Goal: Transaction & Acquisition: Obtain resource

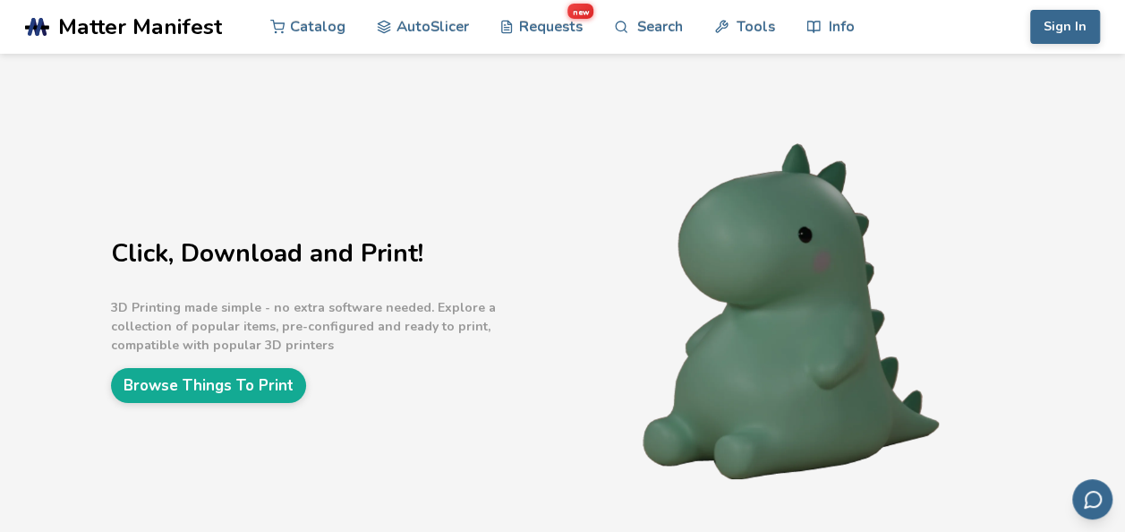
click at [283, 365] on div "Click, Download and Print! 3D Printing made simple - no extra software needed. …" at bounding box center [335, 313] width 448 height 180
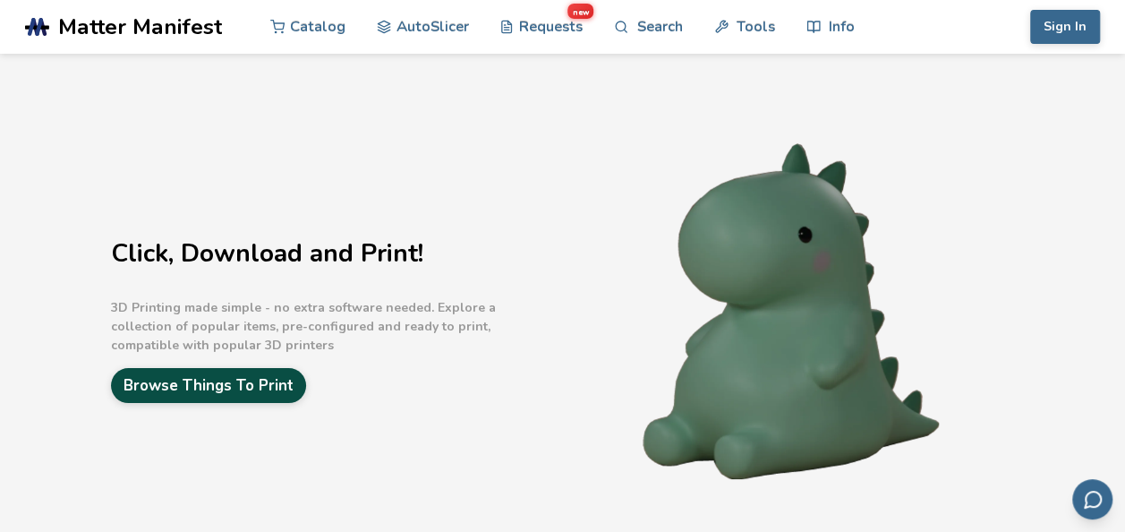
click at [283, 369] on link "Browse Things To Print" at bounding box center [208, 385] width 195 height 35
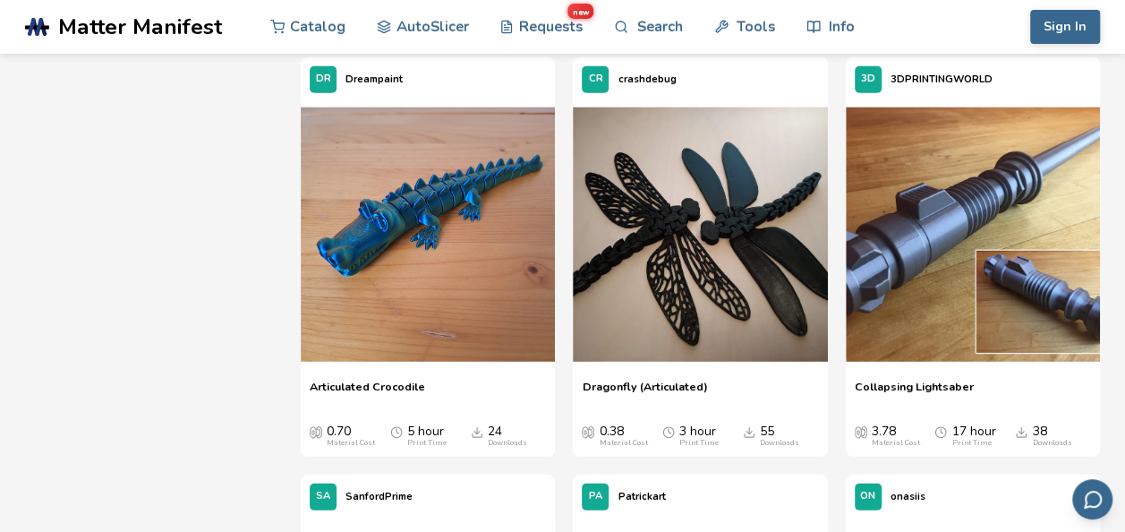
scroll to position [2329, 0]
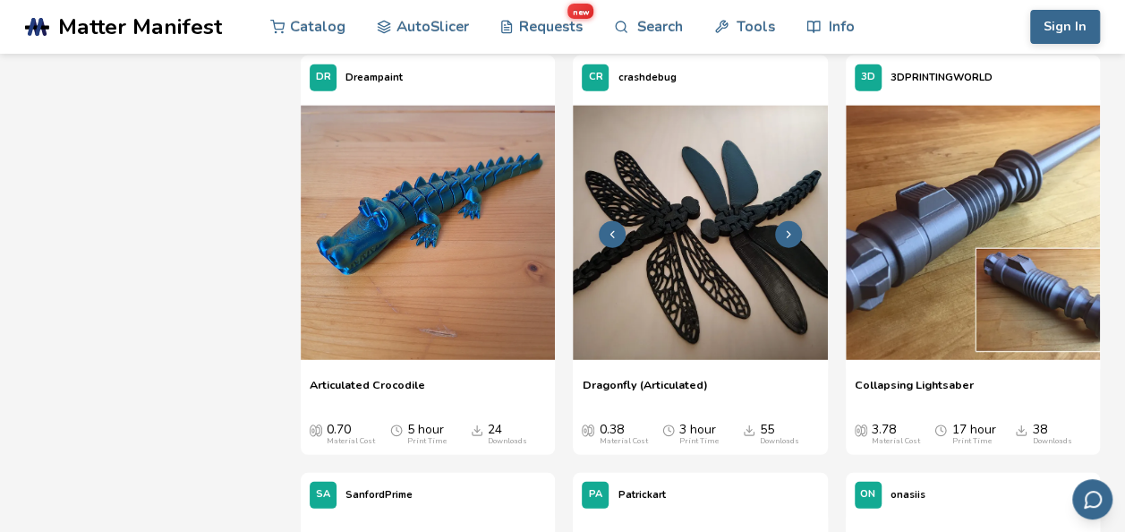
click at [732, 265] on img at bounding box center [700, 233] width 254 height 254
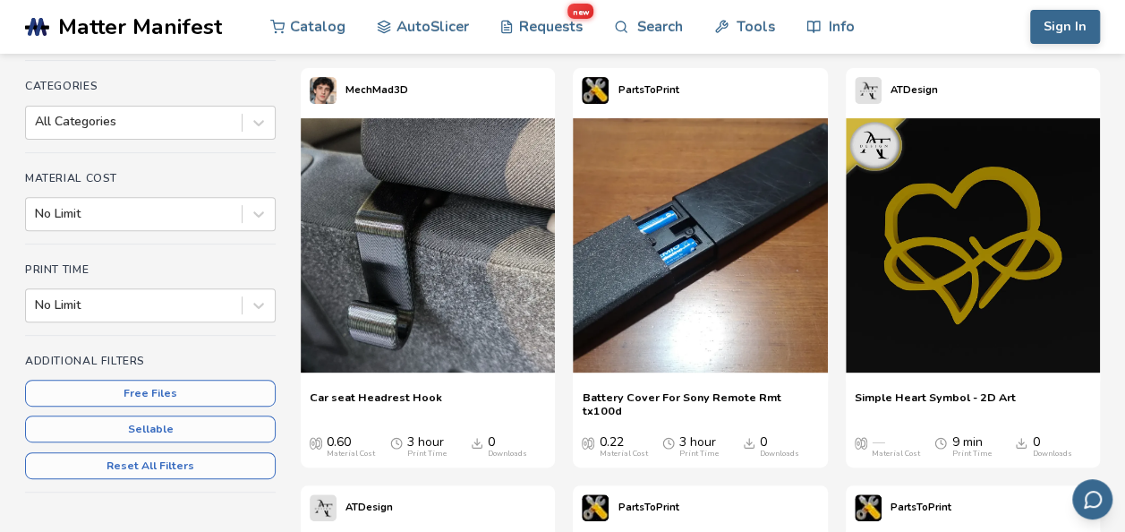
scroll to position [233, 0]
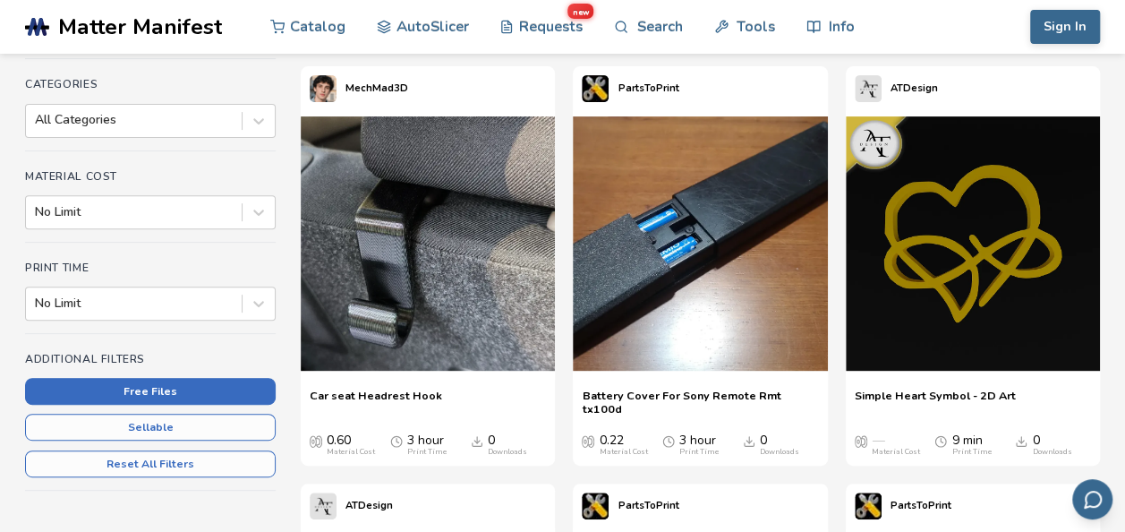
click at [222, 395] on button "Free Files" at bounding box center [150, 391] width 251 height 27
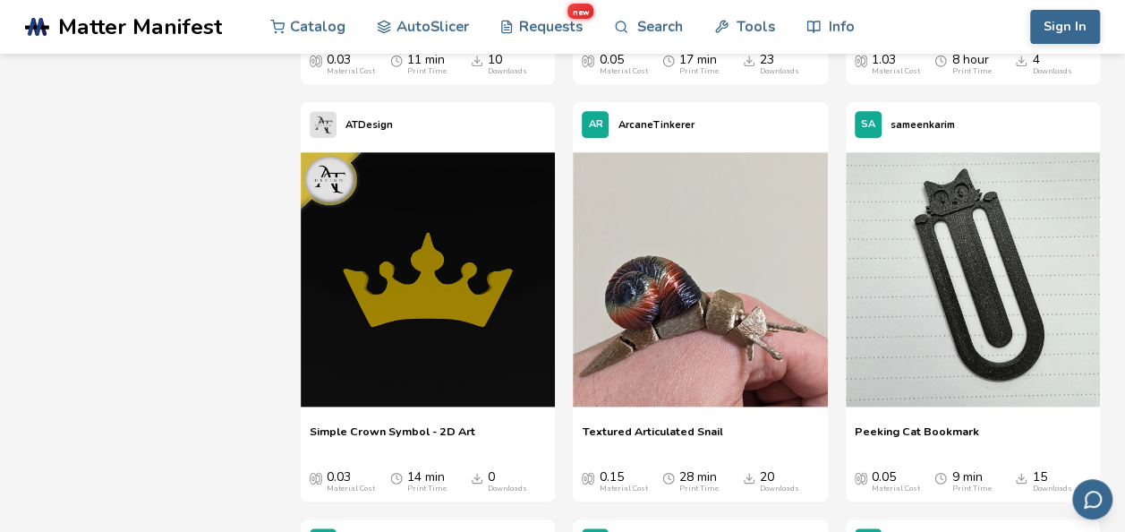
scroll to position [14387, 0]
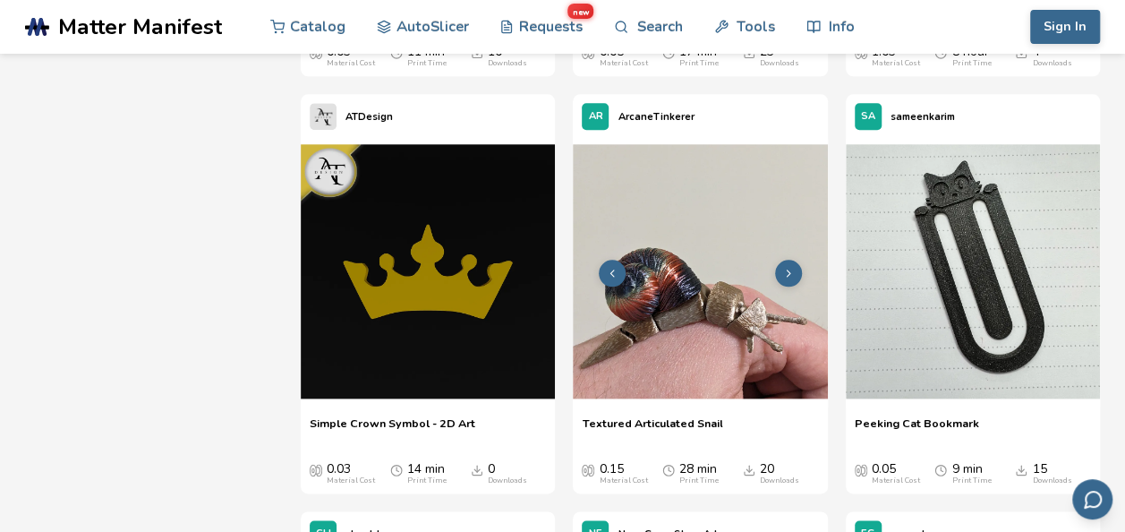
click at [751, 329] on img at bounding box center [700, 271] width 254 height 254
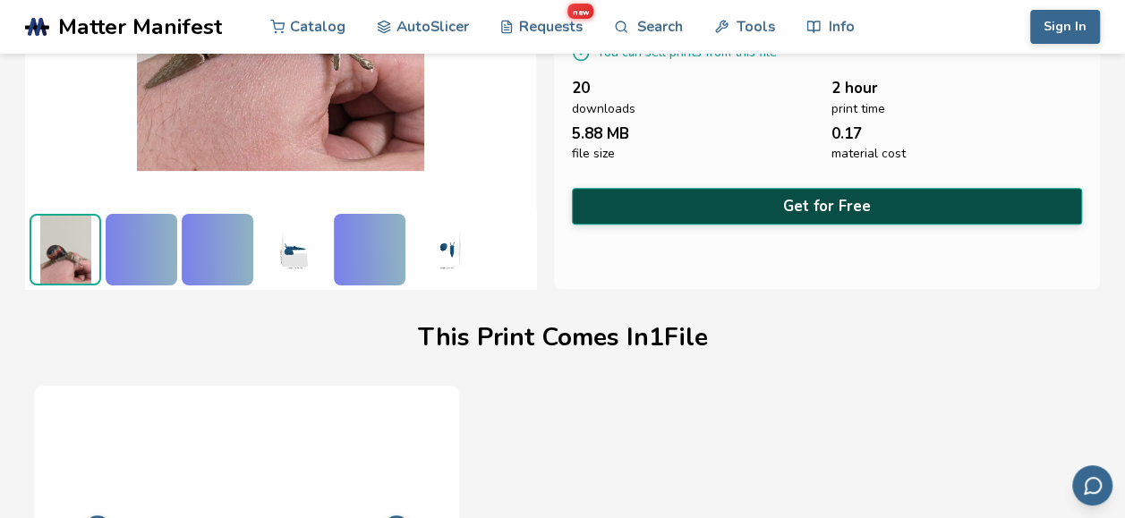
click at [864, 188] on button "Get for Free" at bounding box center [827, 206] width 511 height 37
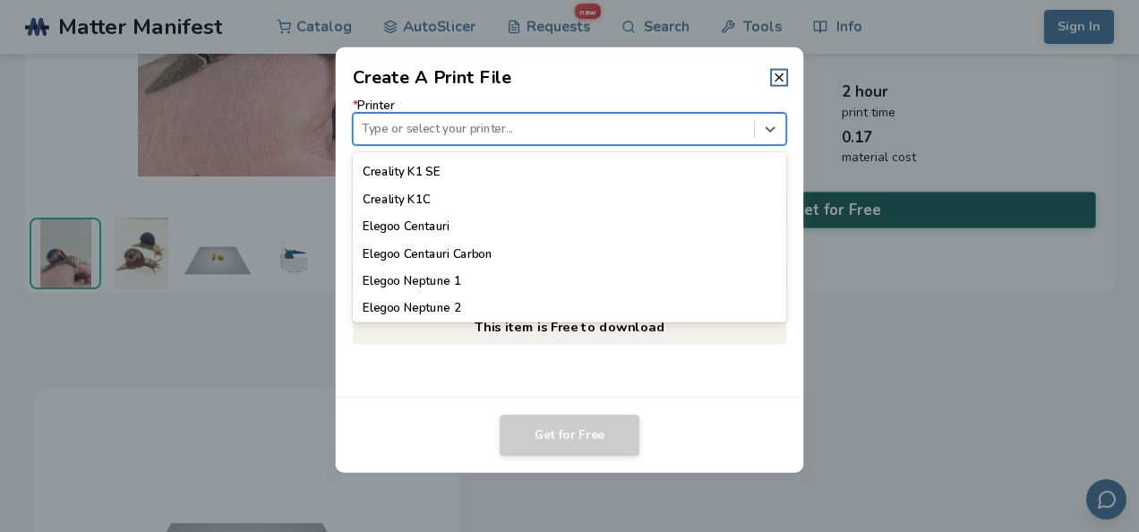
scroll to position [541, 0]
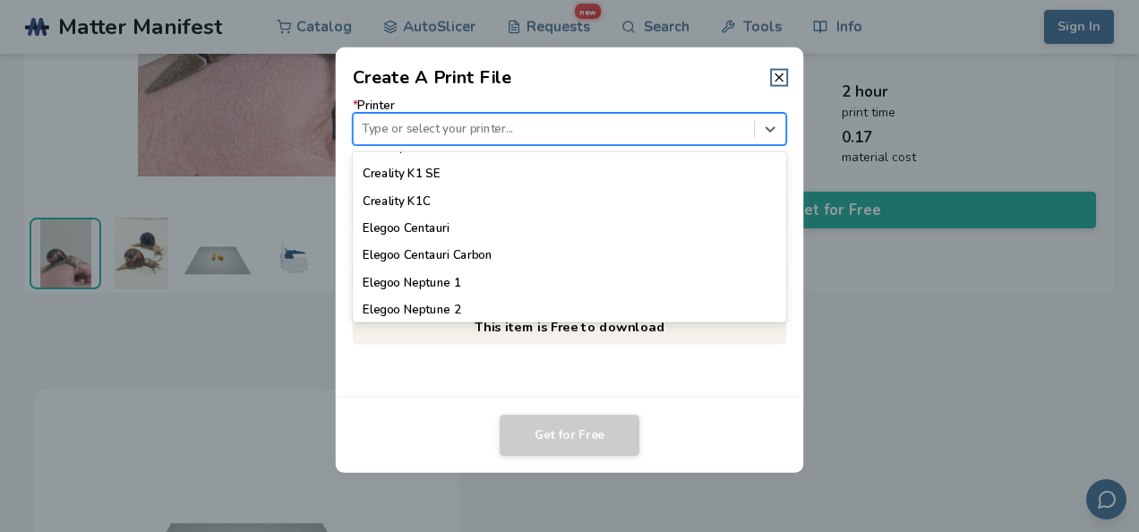
click at [486, 270] on div "Elegoo Neptune 1" at bounding box center [570, 282] width 434 height 27
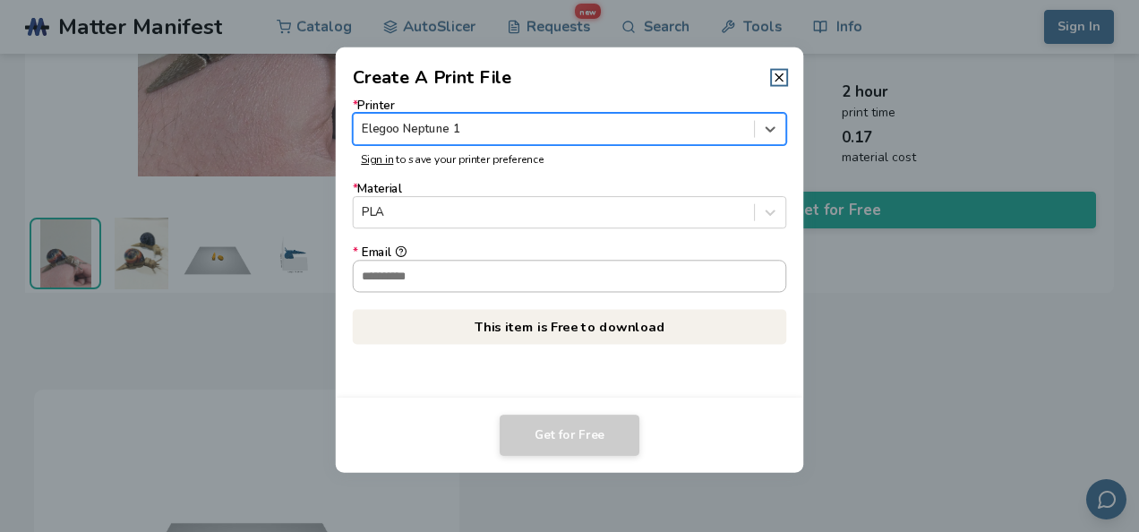
click at [545, 280] on input "* Email" at bounding box center [570, 275] width 432 height 30
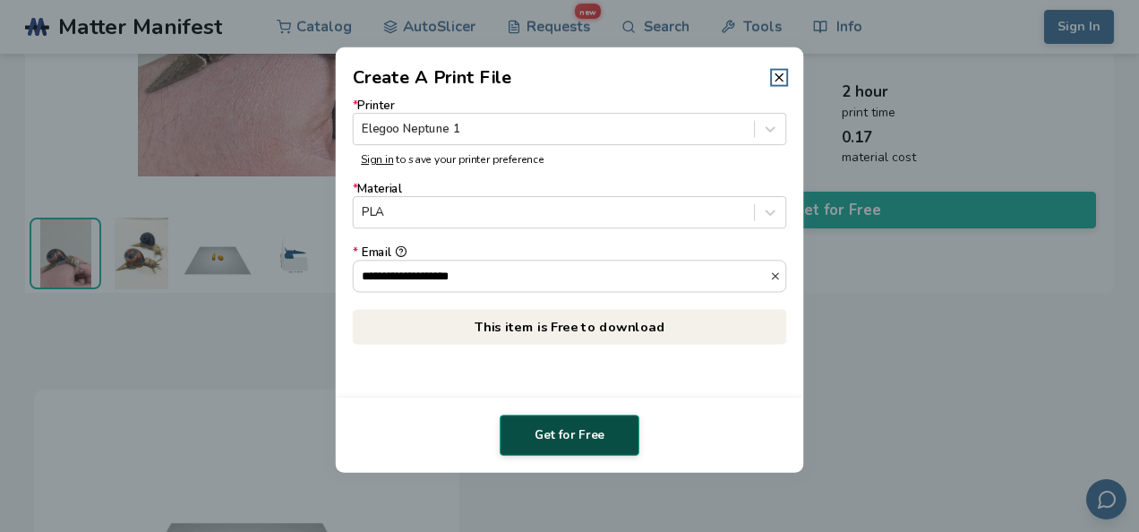
type input "**********"
click at [589, 430] on button "Get for Free" at bounding box center [569, 434] width 140 height 41
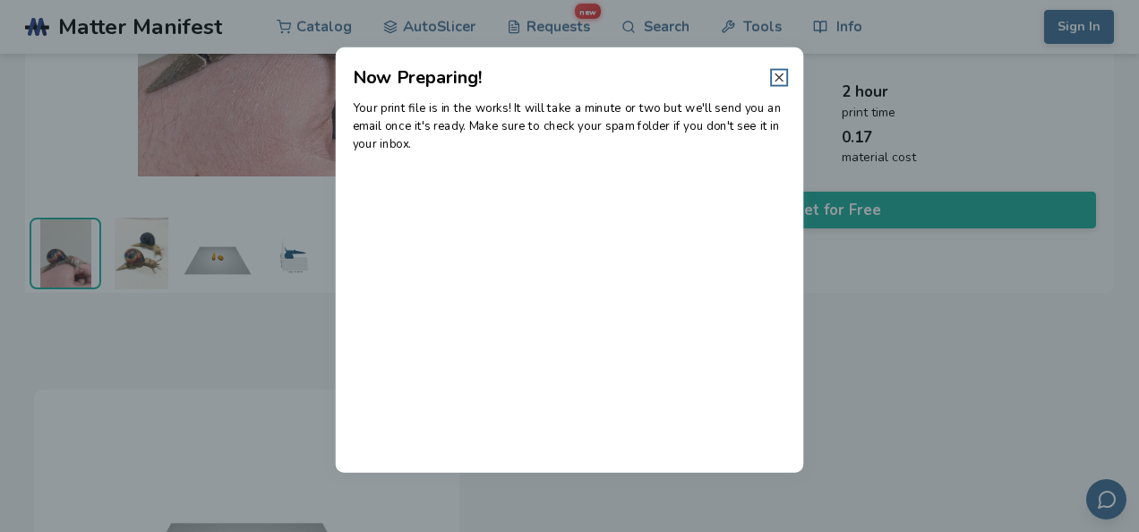
click at [781, 82] on icon at bounding box center [779, 78] width 14 height 14
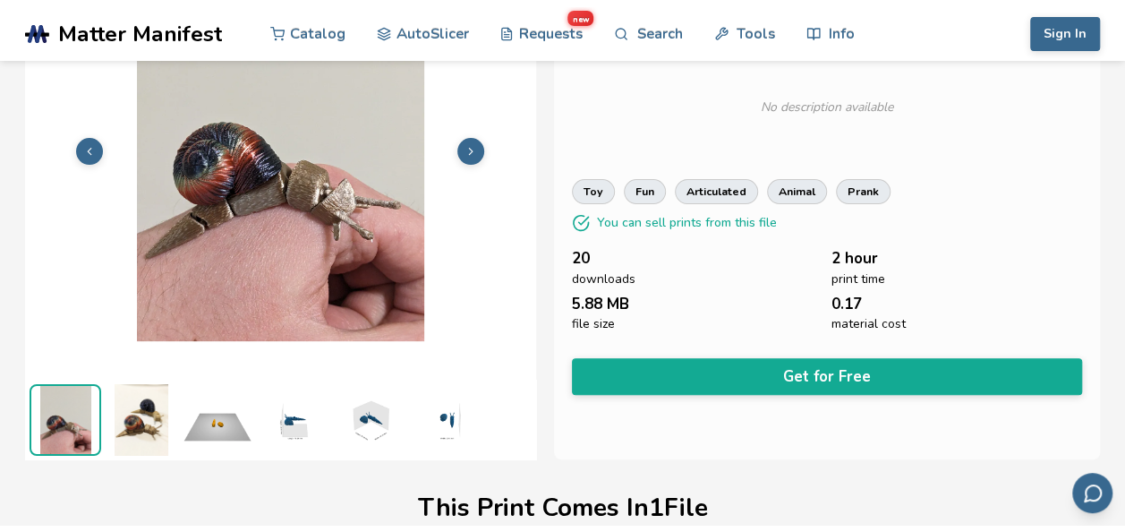
scroll to position [0, 0]
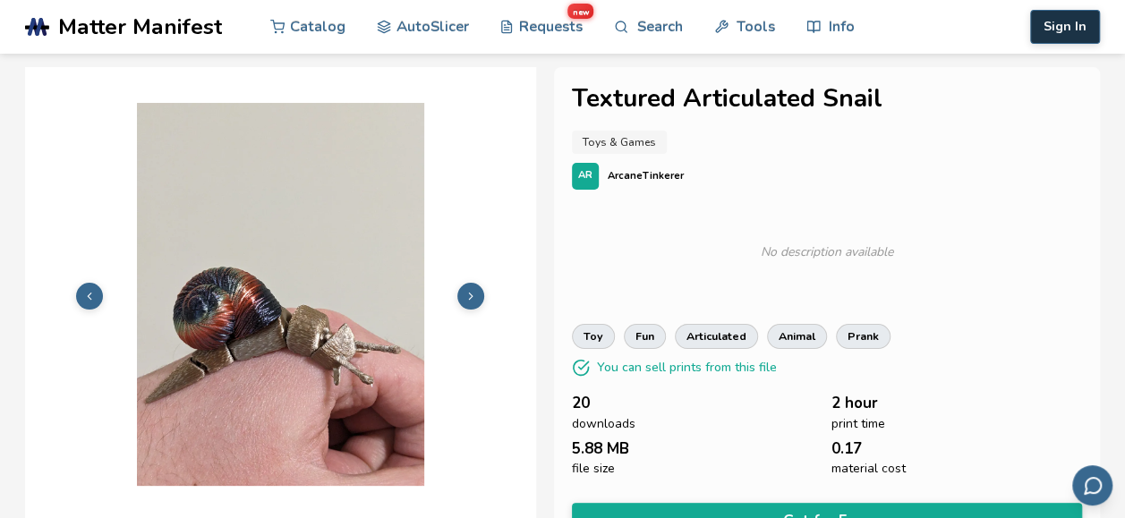
click at [1069, 30] on button "Sign In" at bounding box center [1065, 27] width 70 height 34
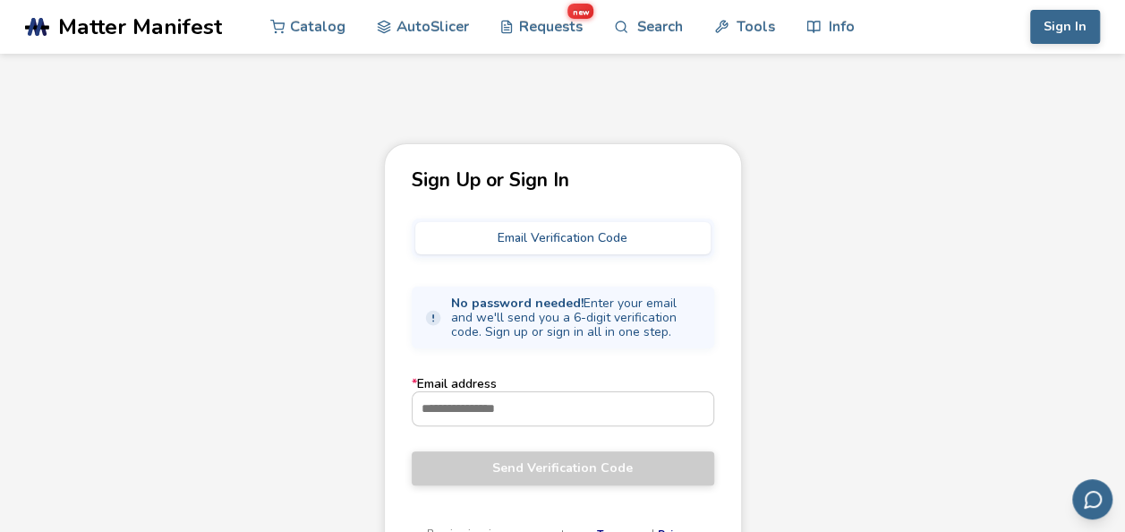
click at [560, 235] on button "Email Verification Code" at bounding box center [562, 238] width 295 height 32
click at [484, 395] on input "* Email address" at bounding box center [563, 408] width 301 height 32
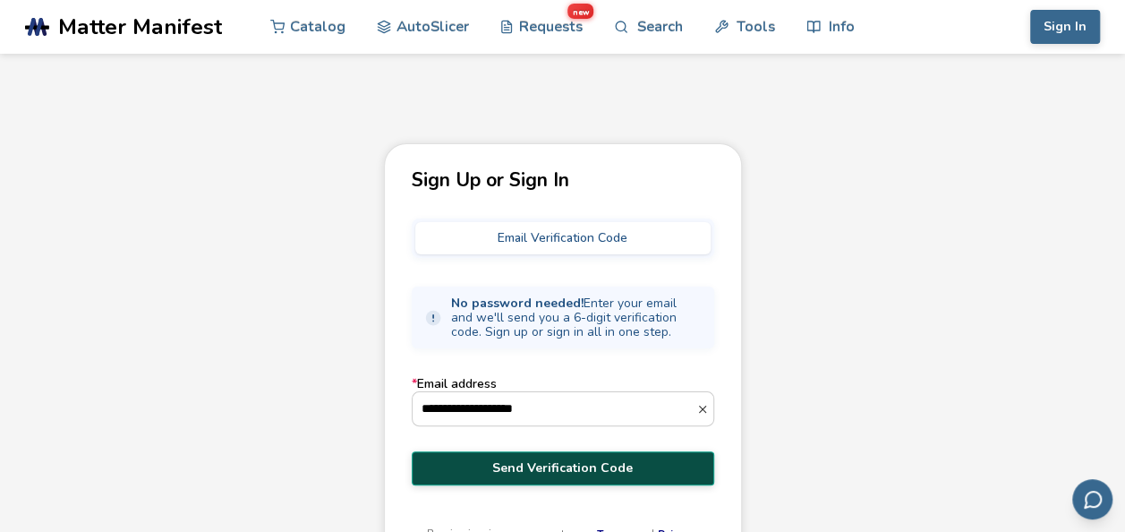
type input "**********"
click at [559, 462] on span "Send Verification Code" at bounding box center [563, 468] width 276 height 14
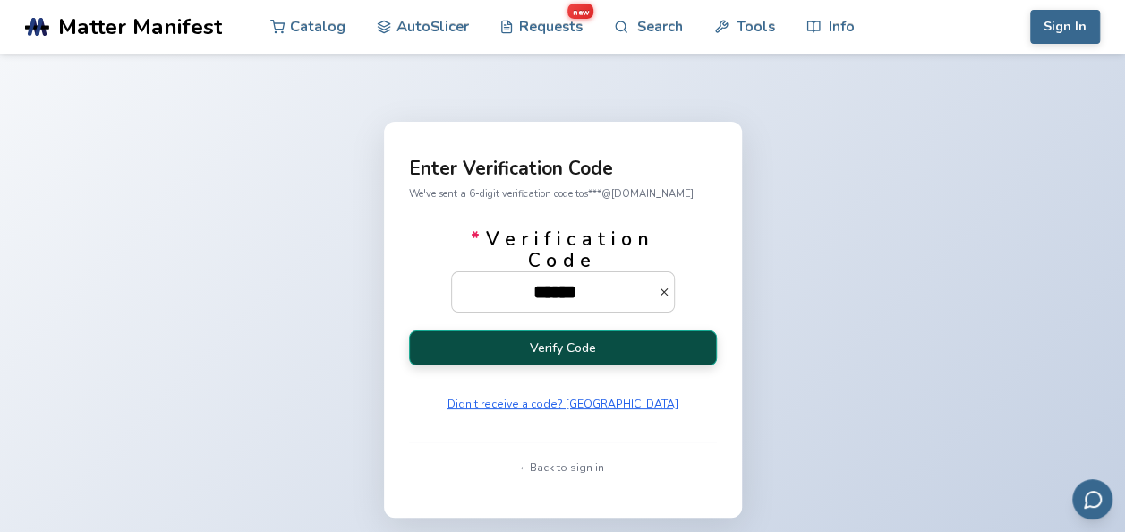
type input "******"
click at [685, 347] on button "Verify Code" at bounding box center [563, 347] width 308 height 35
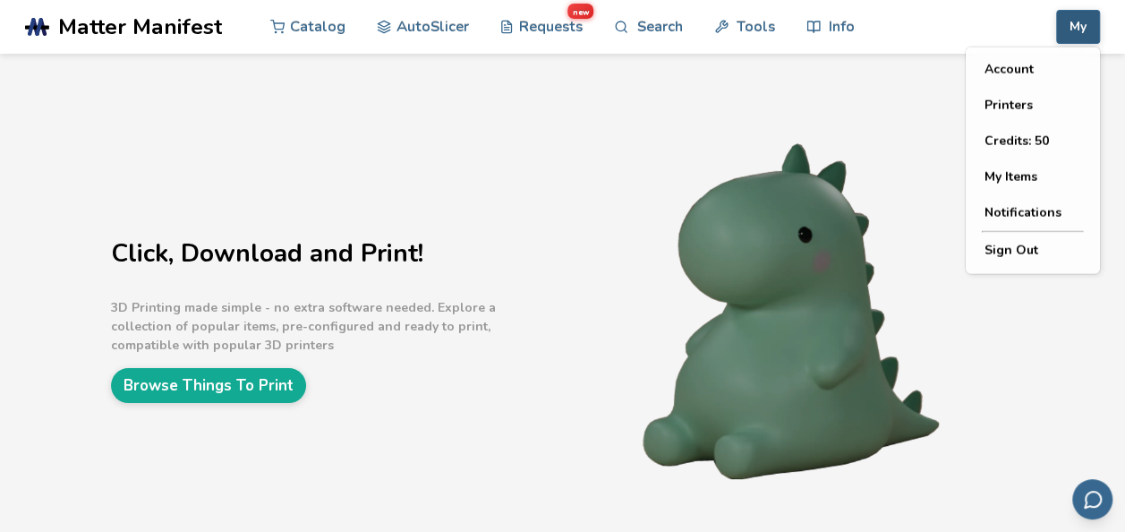
click at [1086, 21] on button "My" at bounding box center [1078, 27] width 44 height 34
click at [1040, 167] on button "My Items" at bounding box center [1032, 177] width 125 height 36
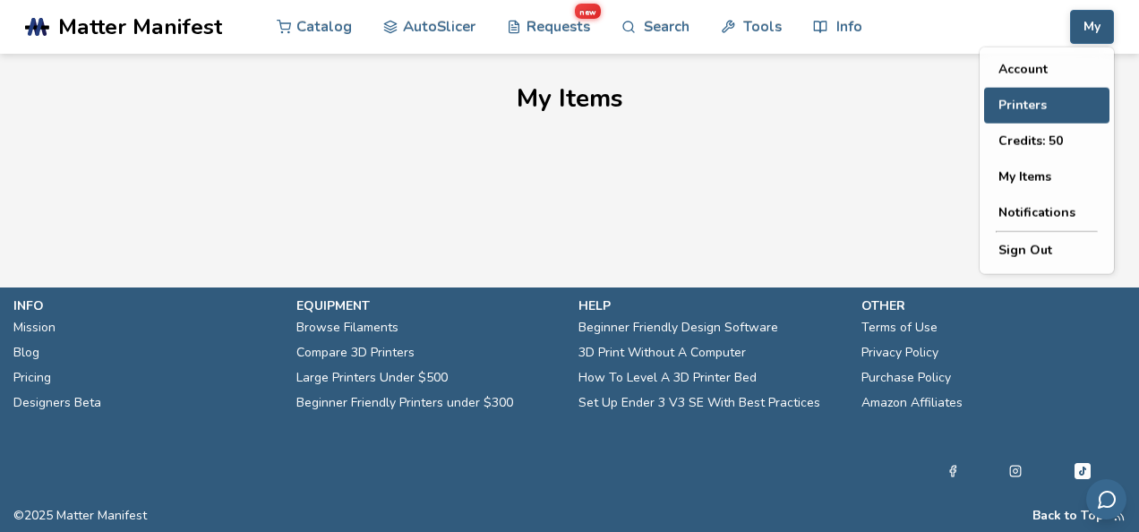
click at [1041, 90] on button "Printers" at bounding box center [1046, 106] width 125 height 36
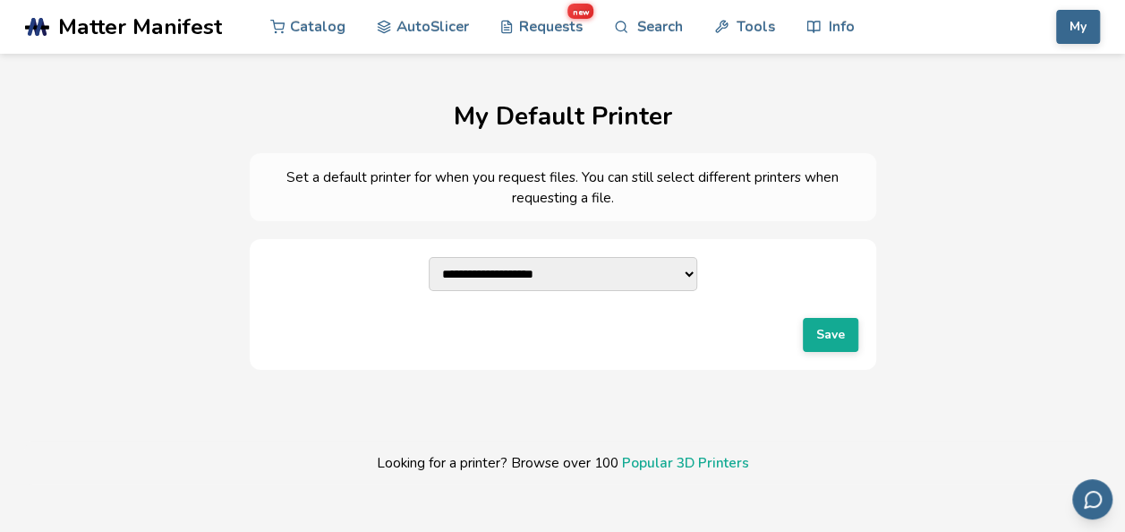
click at [479, 276] on select "**********" at bounding box center [563, 274] width 269 height 34
select select "**********"
click at [429, 257] on select "**********" at bounding box center [563, 274] width 269 height 34
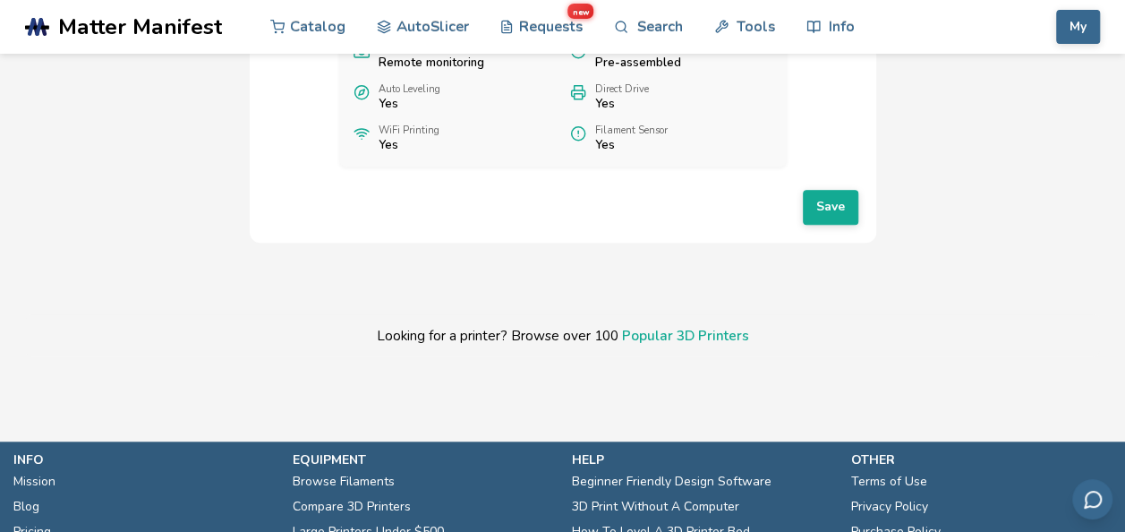
scroll to position [583, 0]
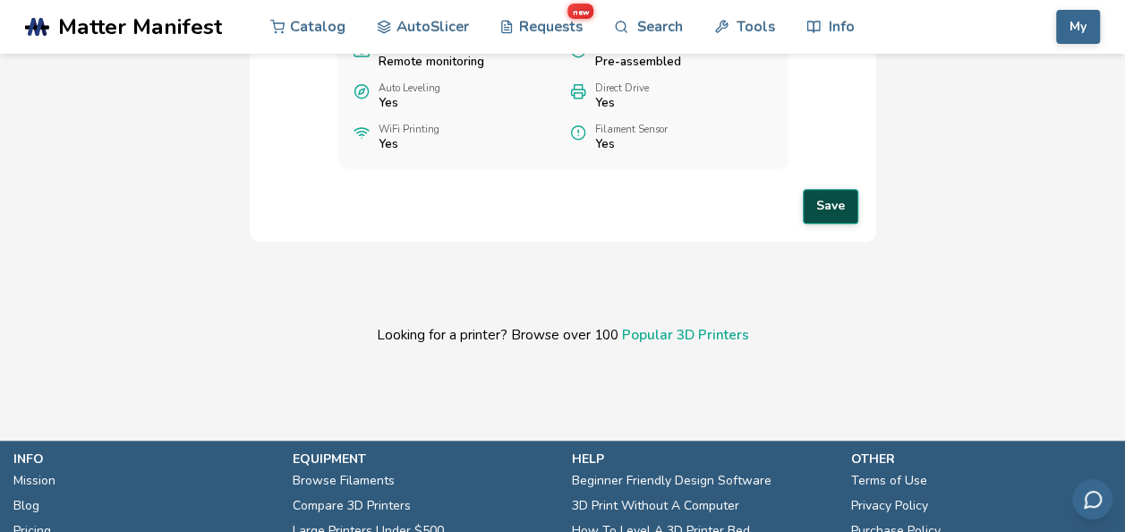
click at [845, 223] on button "Save" at bounding box center [830, 206] width 55 height 34
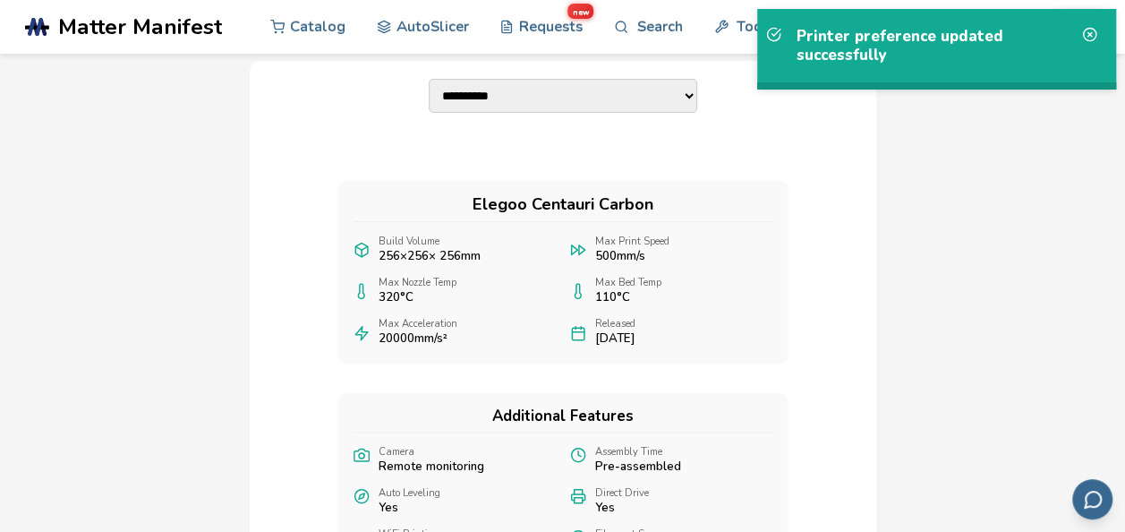
scroll to position [0, 0]
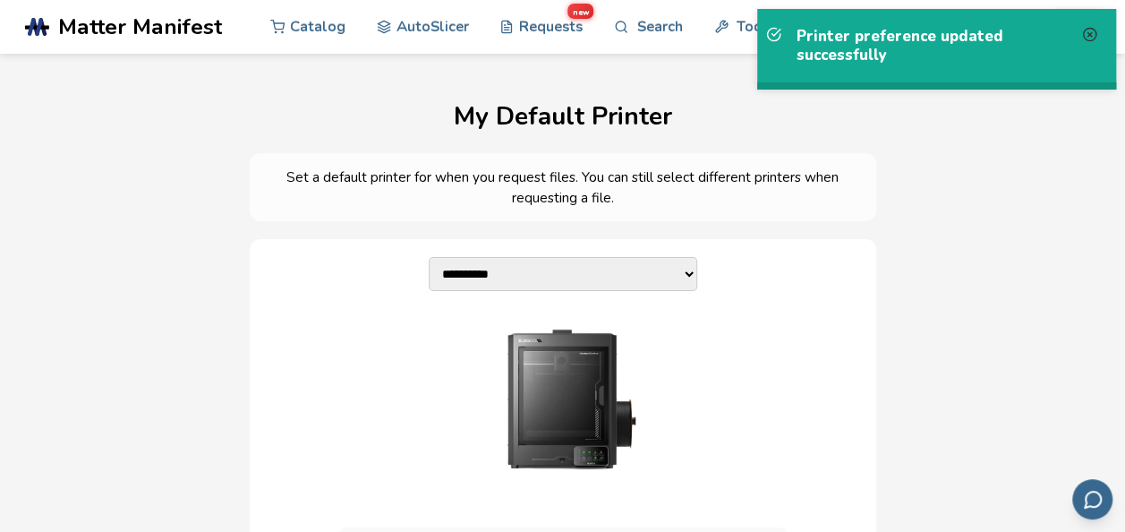
click at [1088, 34] on line at bounding box center [1090, 34] width 4 height 4
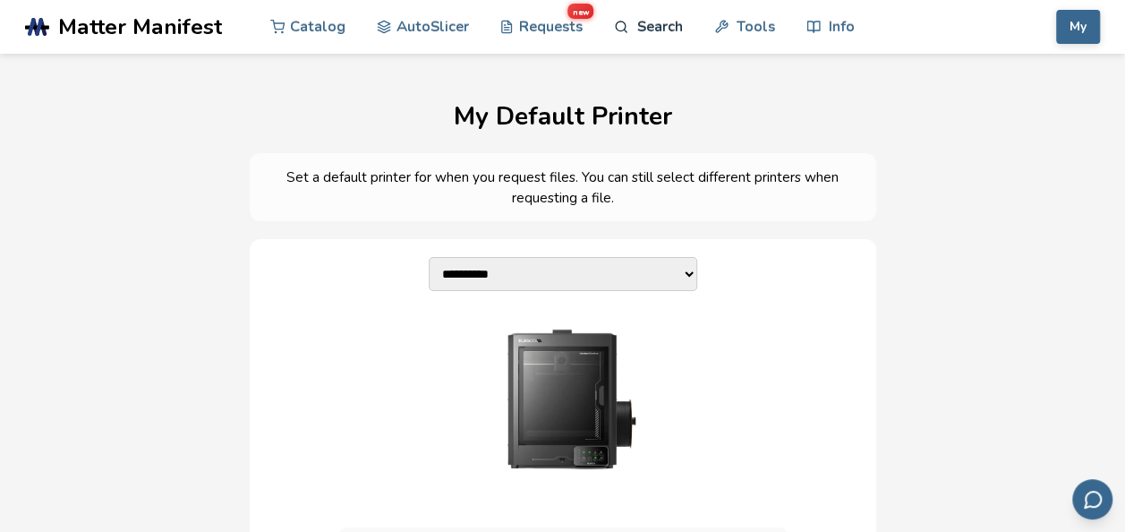
click at [655, 32] on link "Search" at bounding box center [648, 27] width 68 height 54
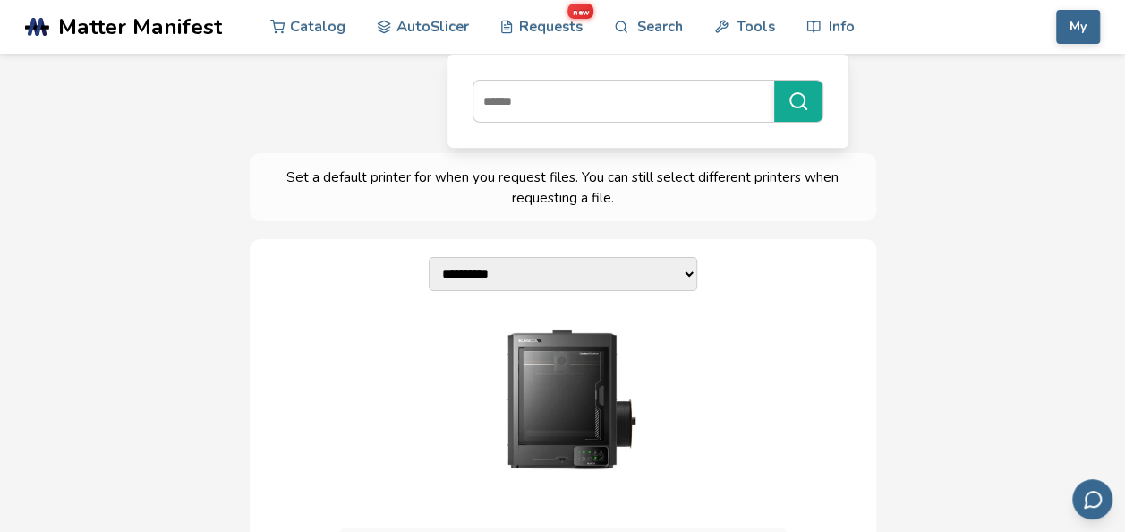
click at [134, 13] on link ".cls-1, .cls-2, .cls-3 { stroke-width: 0px; } .cls-2 { fill: #1d1e56; } .cls-3 …" at bounding box center [135, 27] width 220 height 54
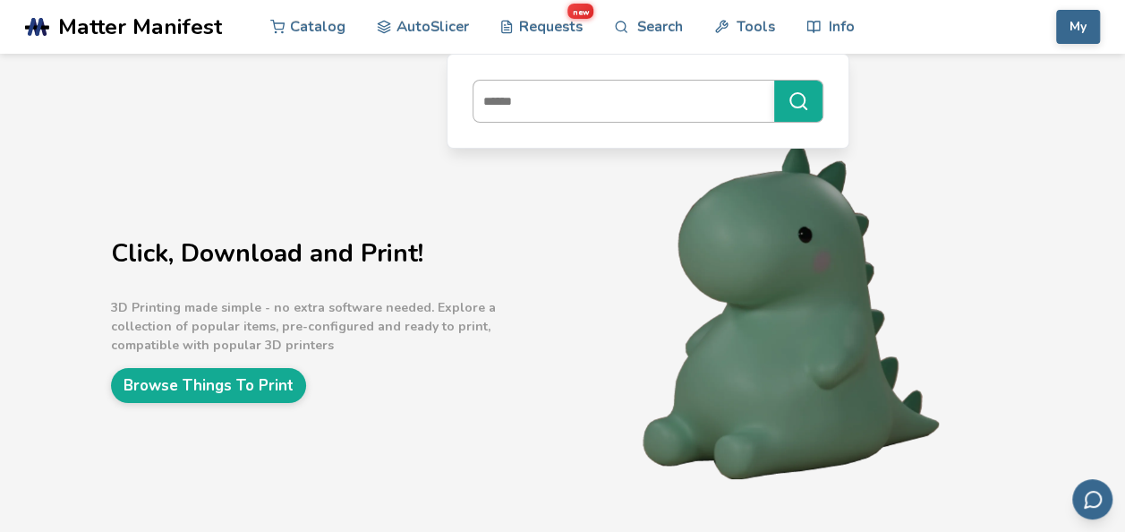
click at [504, 90] on input at bounding box center [620, 101] width 292 height 32
type input "*****"
click at [805, 106] on line "submit" at bounding box center [805, 108] width 4 height 4
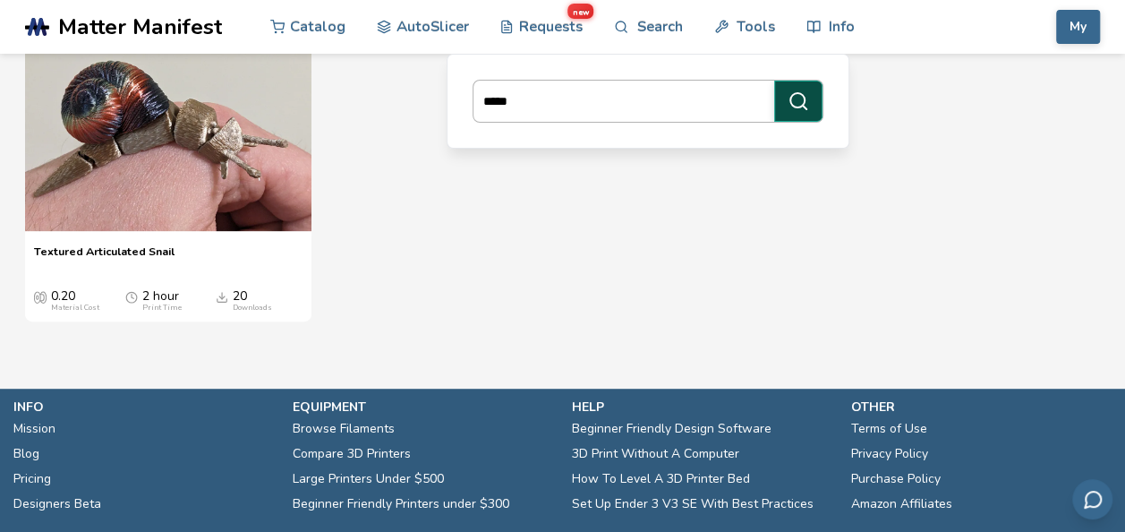
scroll to position [330, 0]
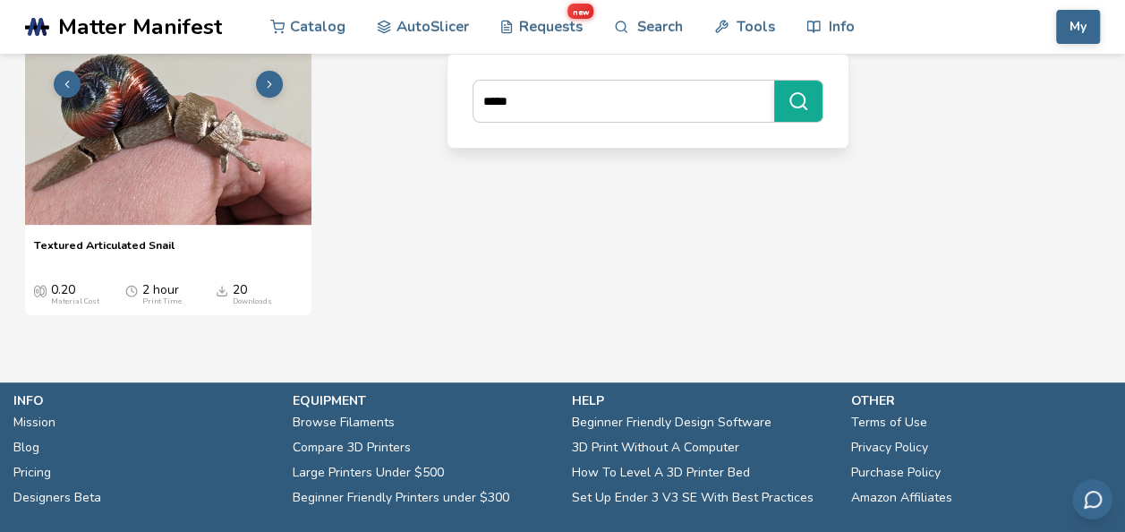
click at [124, 148] on img at bounding box center [168, 81] width 286 height 286
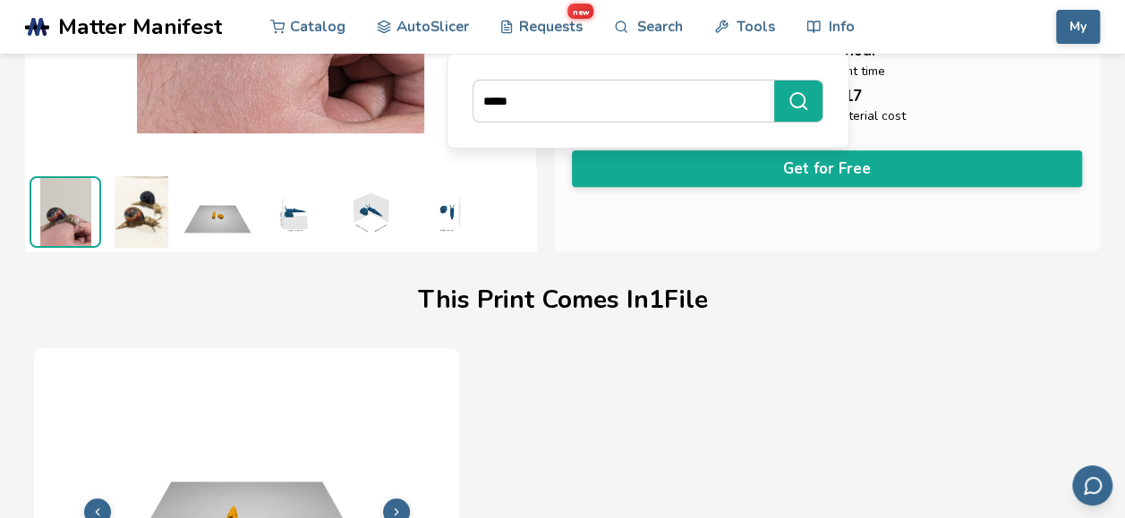
scroll to position [354, 0]
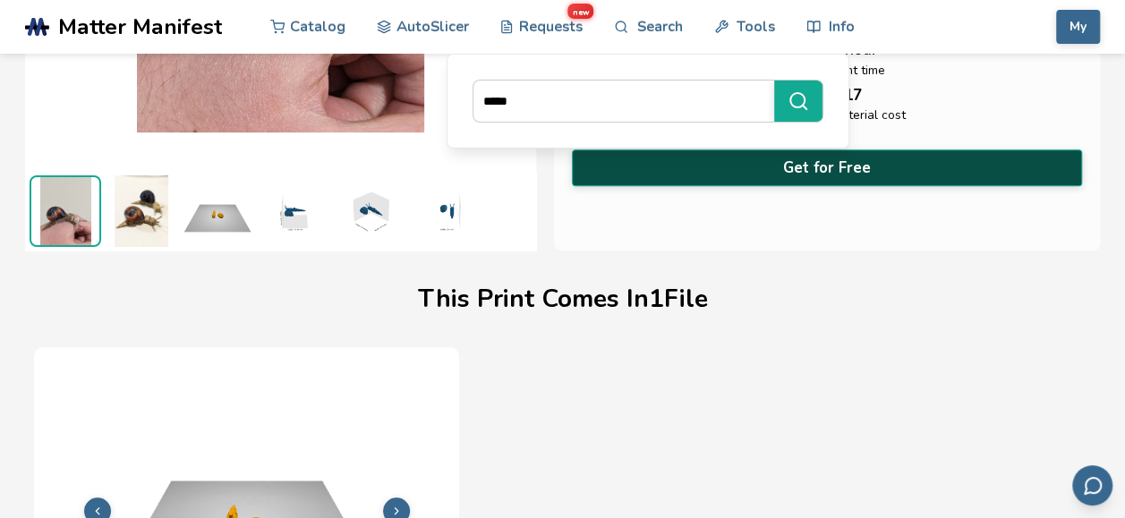
click at [978, 168] on button "Get for Free" at bounding box center [827, 167] width 511 height 37
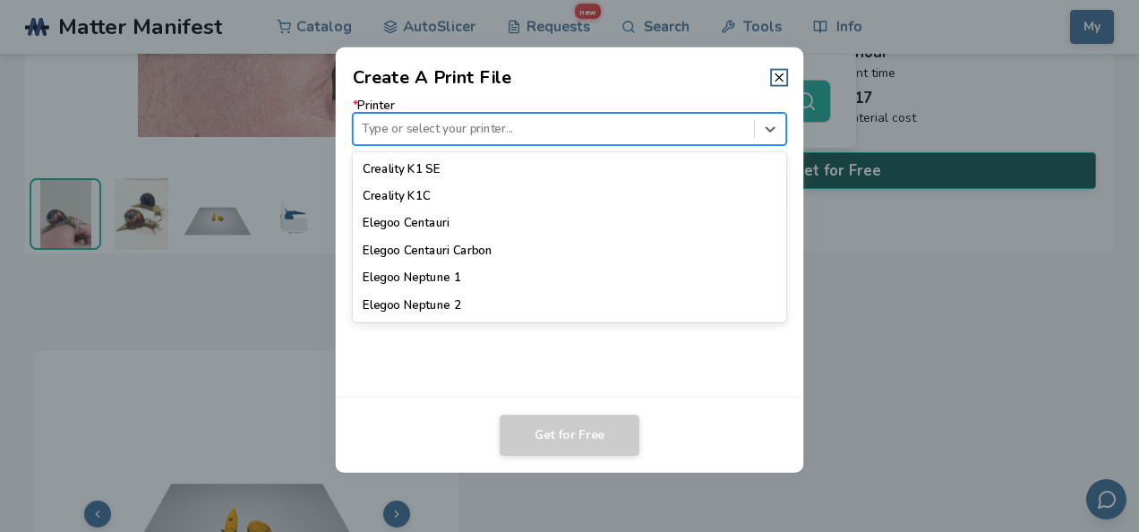
scroll to position [547, 0]
click at [478, 257] on div "Elegoo Centauri Carbon" at bounding box center [570, 249] width 434 height 27
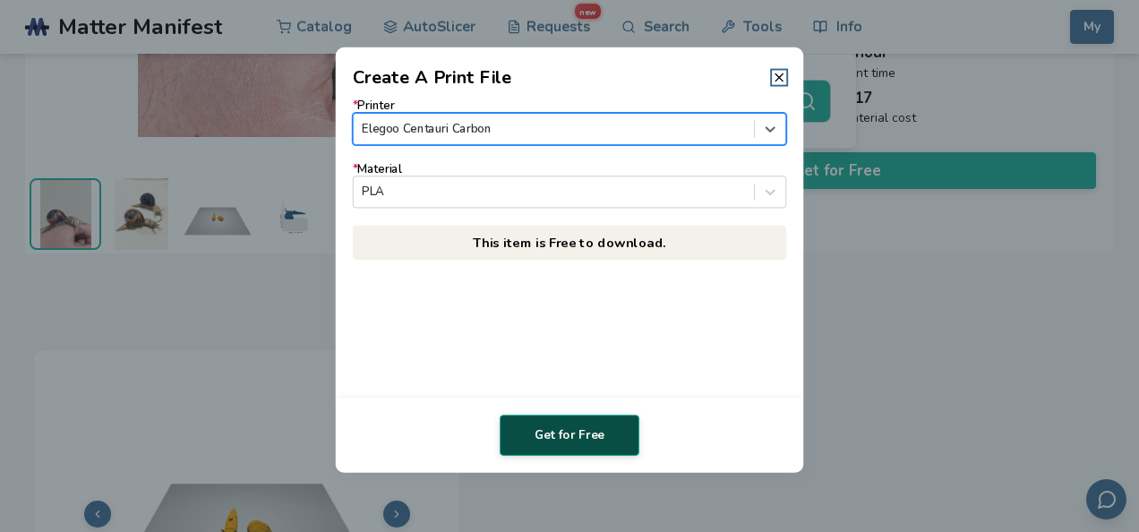
click at [565, 433] on button "Get for Free" at bounding box center [569, 434] width 140 height 41
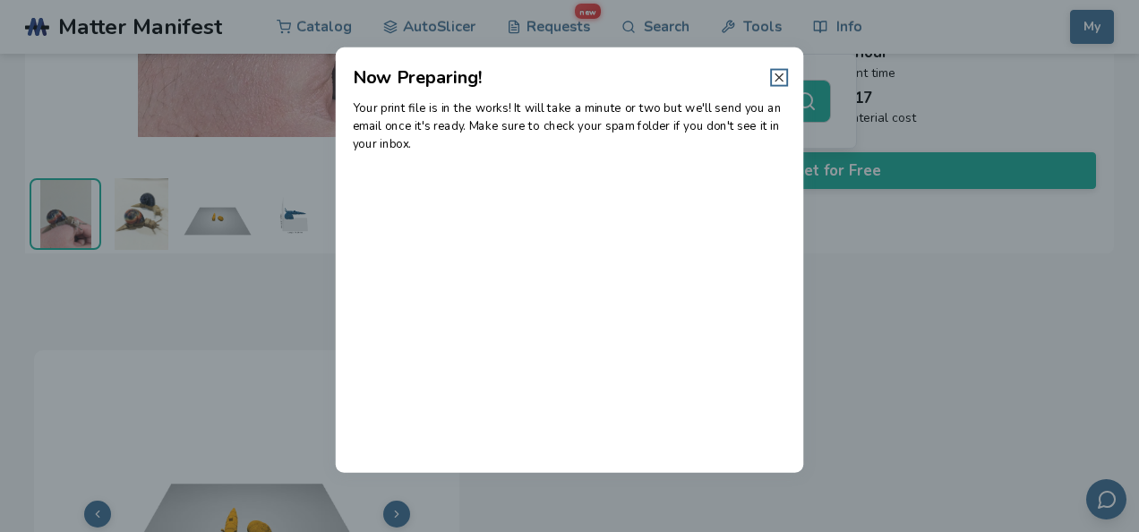
click at [780, 77] on line at bounding box center [778, 76] width 7 height 7
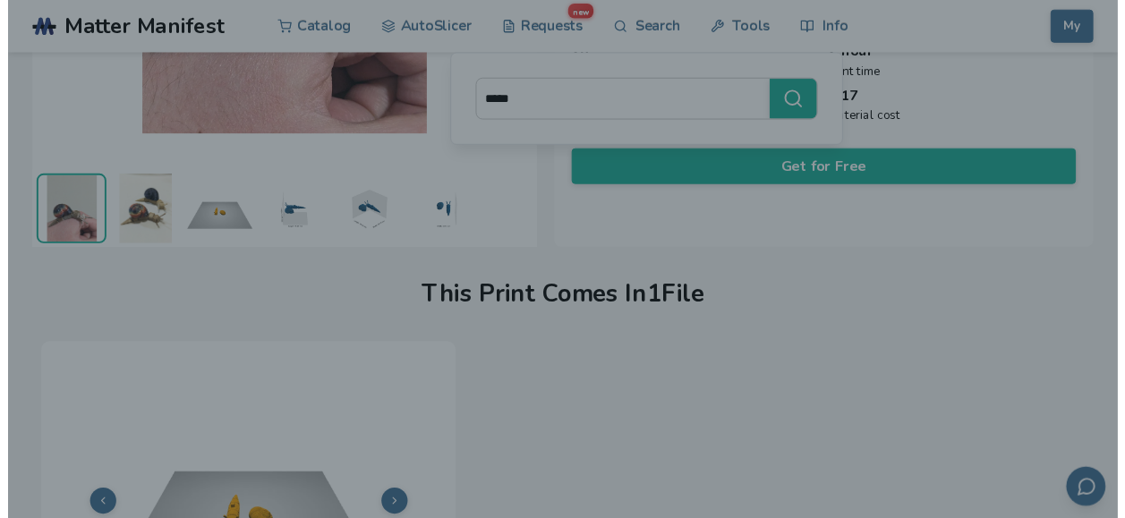
scroll to position [354, 0]
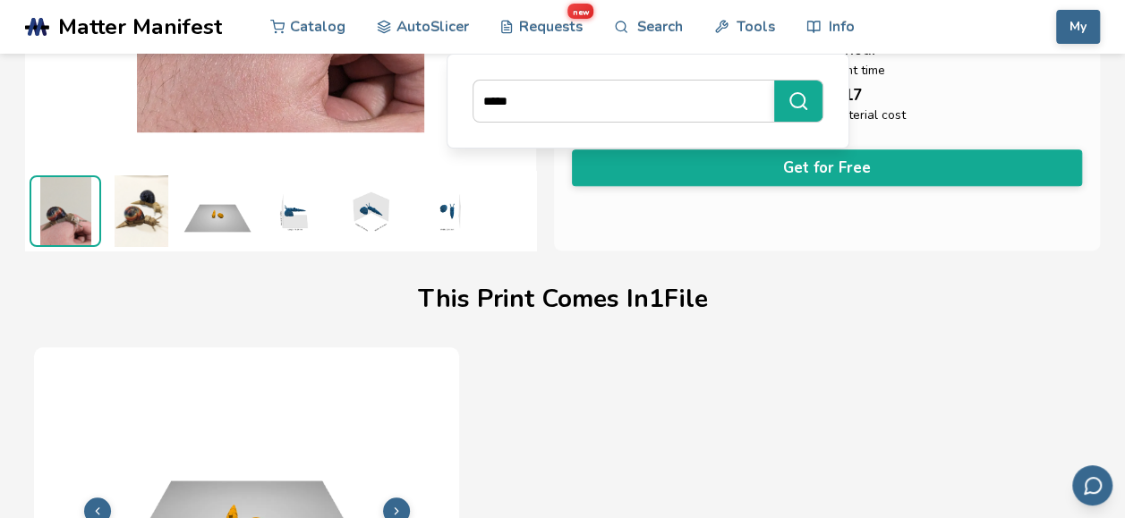
click at [909, 305] on div "This Print Comes In 1 File" at bounding box center [562, 299] width 1057 height 79
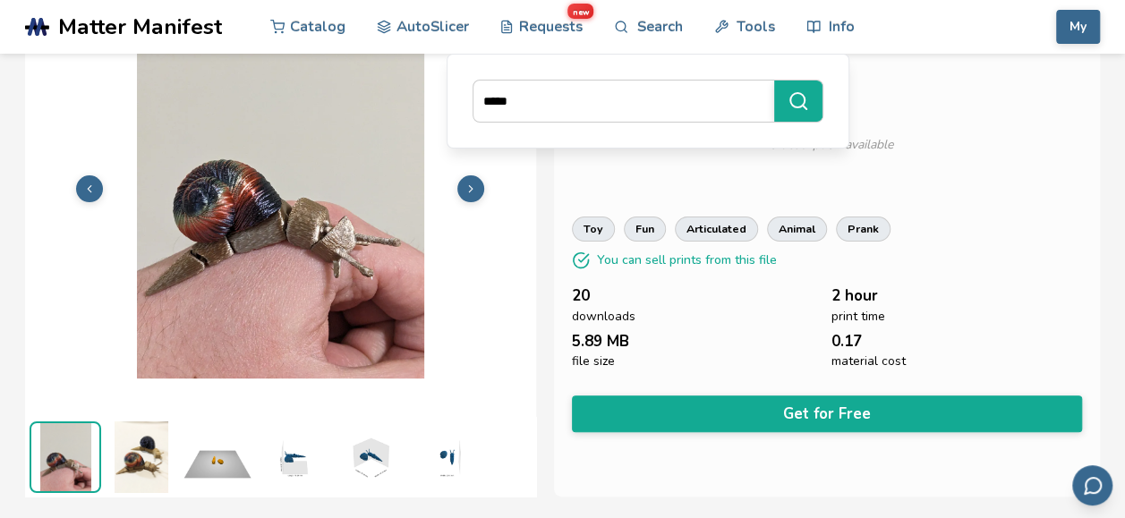
scroll to position [114, 7]
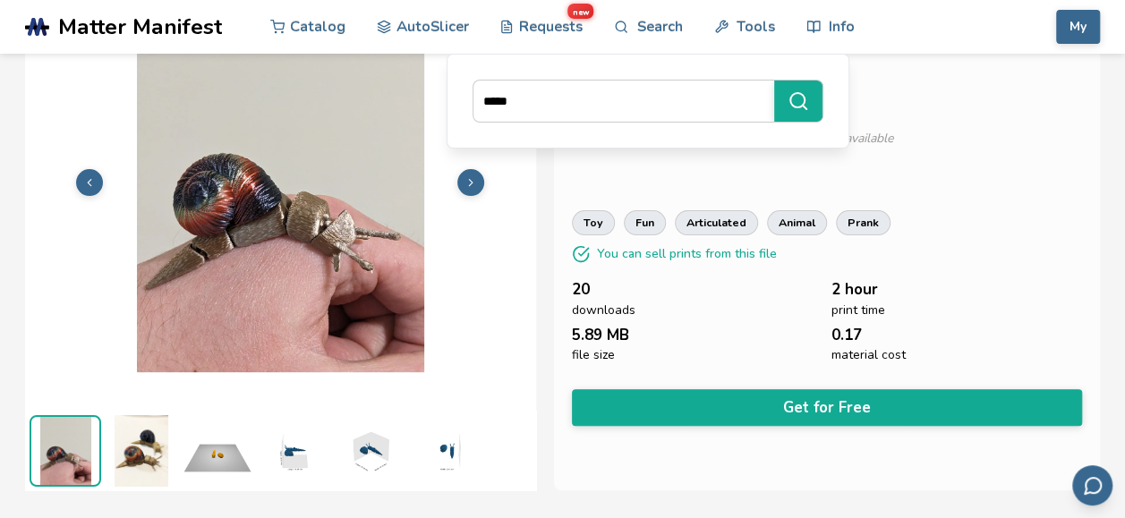
click at [1014, 82] on div "Textured Articulated Snail Toys & Games AR ArcaneTinkerer No description availa…" at bounding box center [827, 221] width 547 height 537
